Goal: Information Seeking & Learning: Compare options

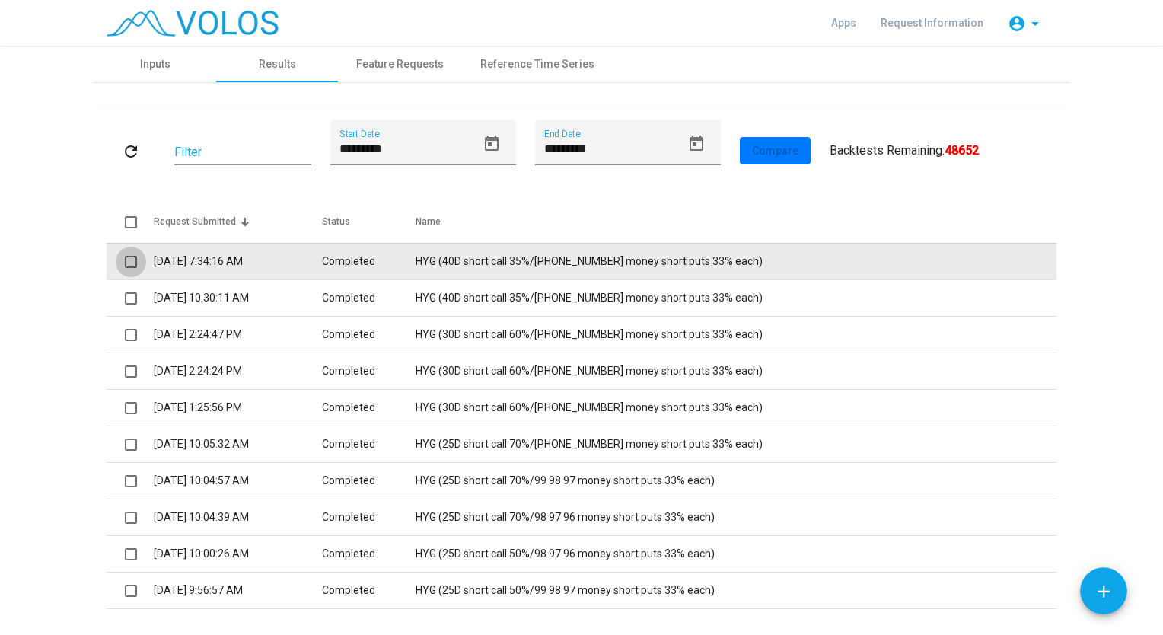
click at [125, 259] on span at bounding box center [131, 262] width 12 height 12
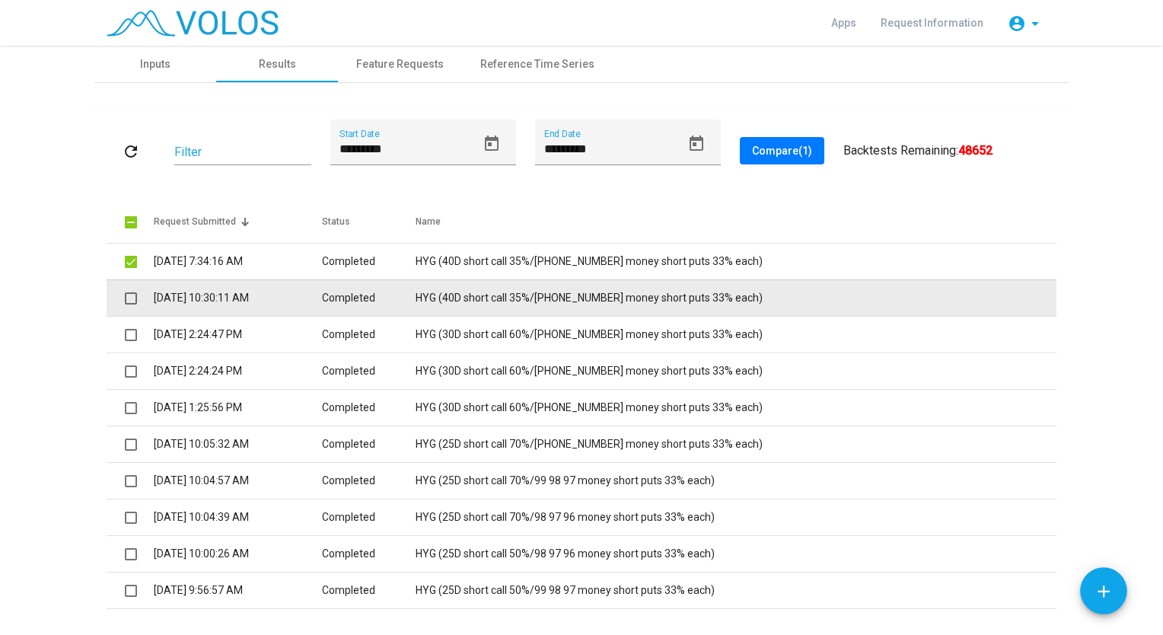
click at [126, 297] on span at bounding box center [131, 298] width 12 height 12
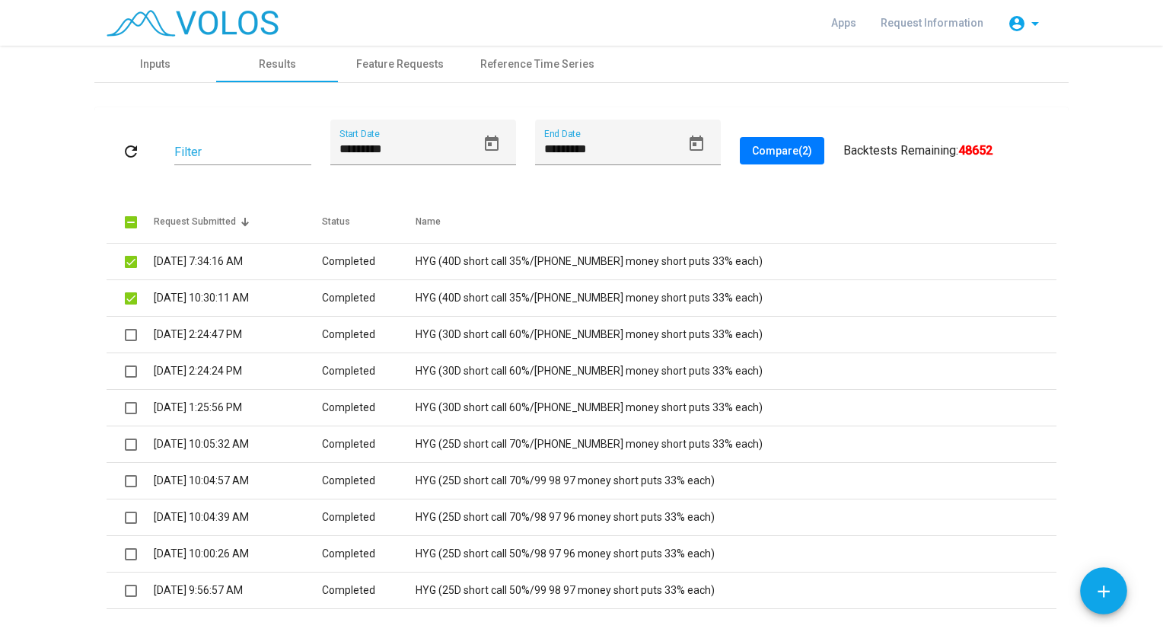
click at [771, 152] on span "Compare (2)" at bounding box center [782, 151] width 60 height 12
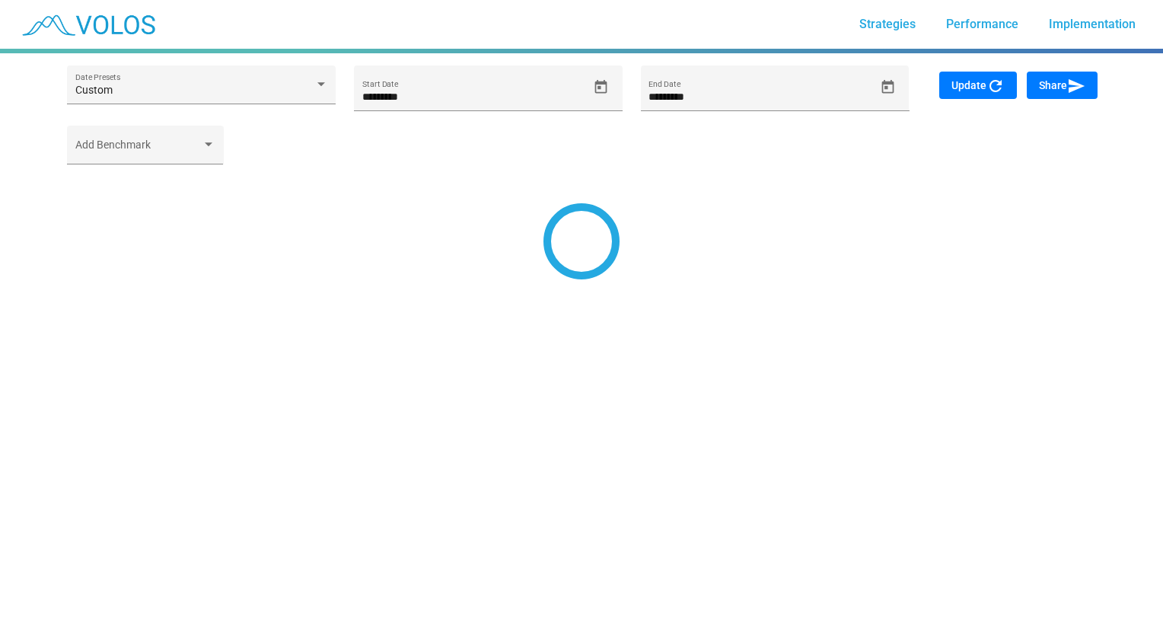
type input "*********"
